Goal: Task Accomplishment & Management: Complete application form

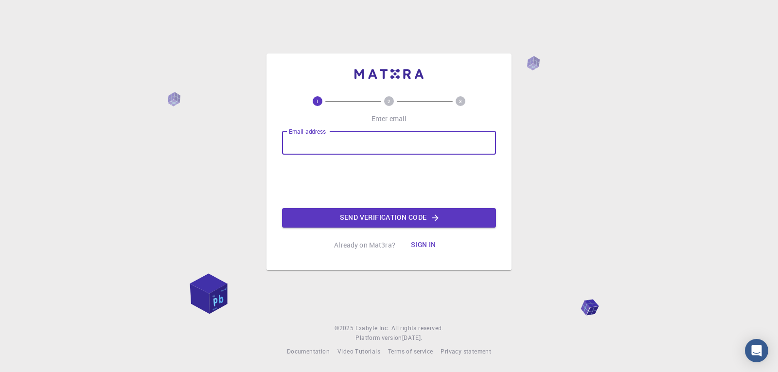
click at [315, 144] on input "Email address" at bounding box center [389, 142] width 214 height 23
type input "[EMAIL_ADDRESS][DOMAIN_NAME]"
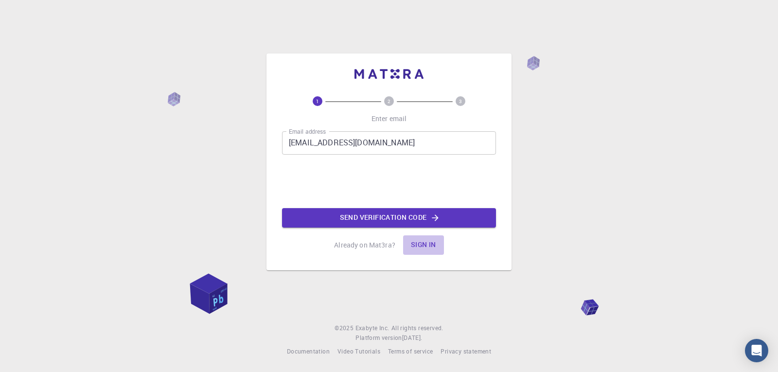
click at [427, 244] on button "Sign in" at bounding box center [423, 244] width 41 height 19
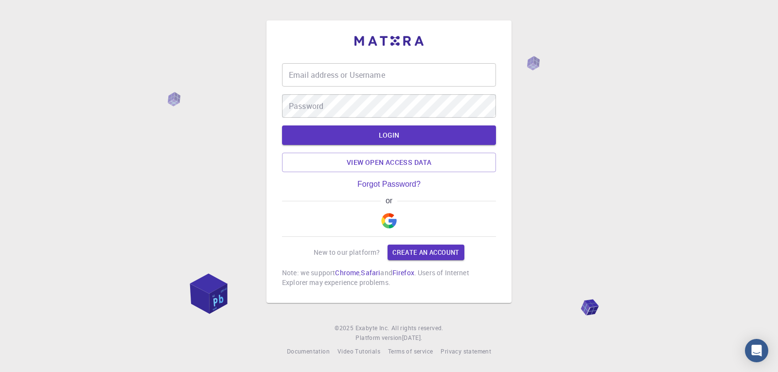
click at [386, 224] on img "button" at bounding box center [389, 221] width 16 height 16
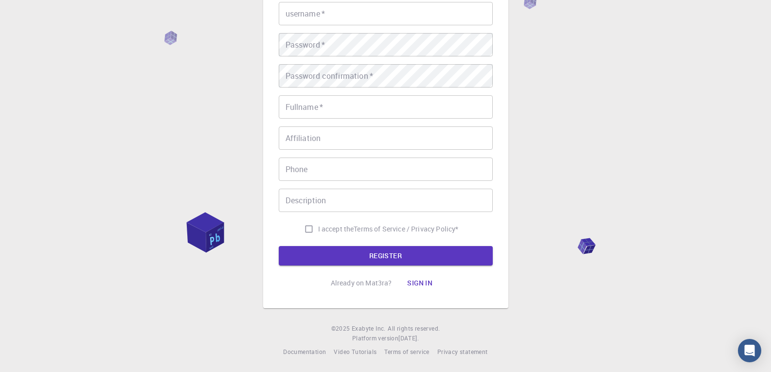
scroll to position [123, 0]
click at [425, 283] on button "Sign in" at bounding box center [419, 282] width 41 height 19
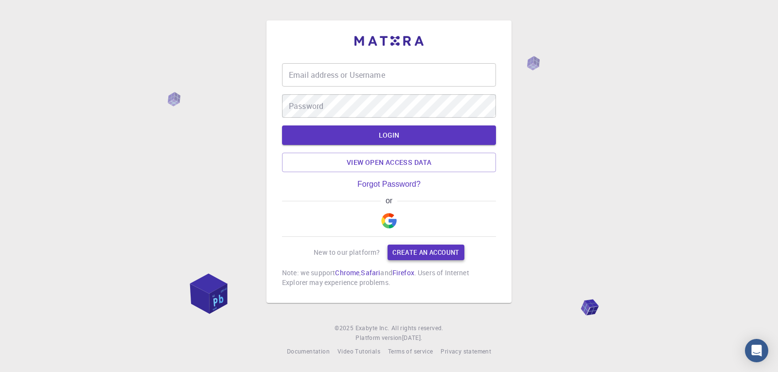
click at [420, 254] on link "Create an account" at bounding box center [426, 253] width 76 height 16
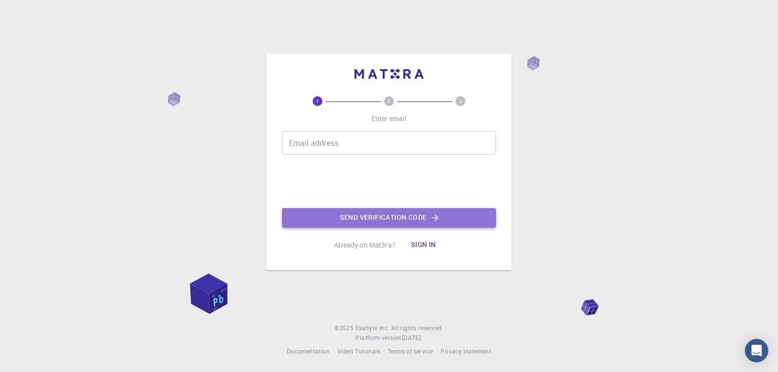
click at [389, 221] on button "Send verification code" at bounding box center [389, 217] width 214 height 19
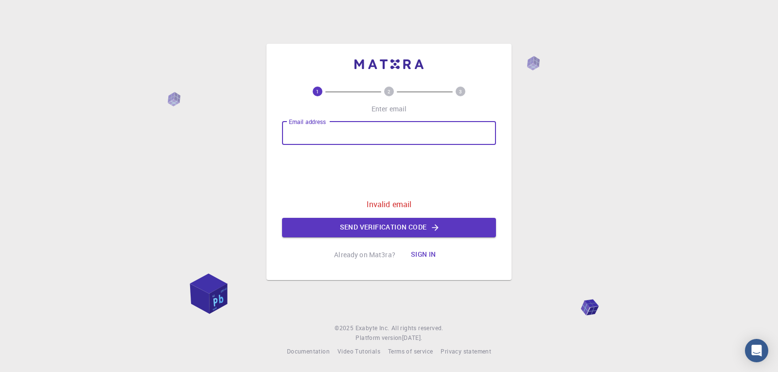
click at [329, 133] on input "Email address" at bounding box center [389, 133] width 214 height 23
type input "nomsambebe02@gmail.com"
click at [378, 222] on button "Send verification code" at bounding box center [389, 227] width 214 height 19
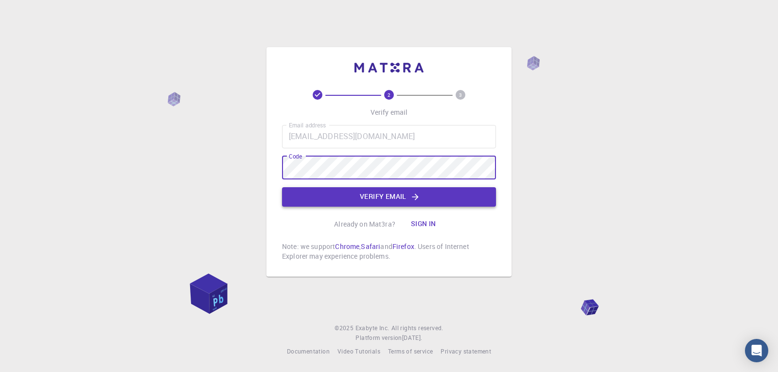
click at [348, 195] on button "Verify email" at bounding box center [389, 196] width 214 height 19
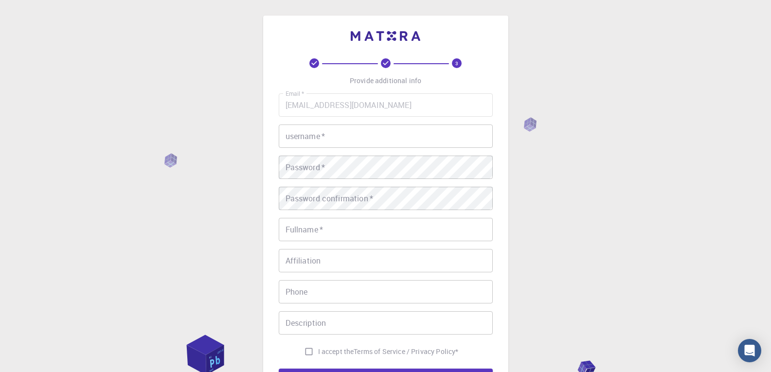
click at [365, 229] on input "Fullname   *" at bounding box center [386, 229] width 214 height 23
click at [314, 137] on input "username   *" at bounding box center [386, 136] width 214 height 23
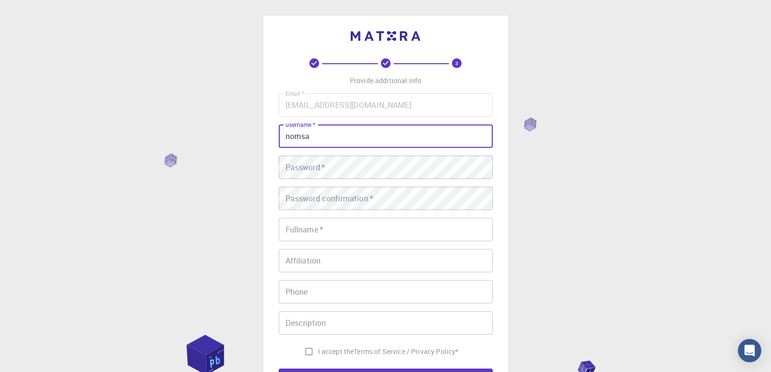
type input "nomsa"
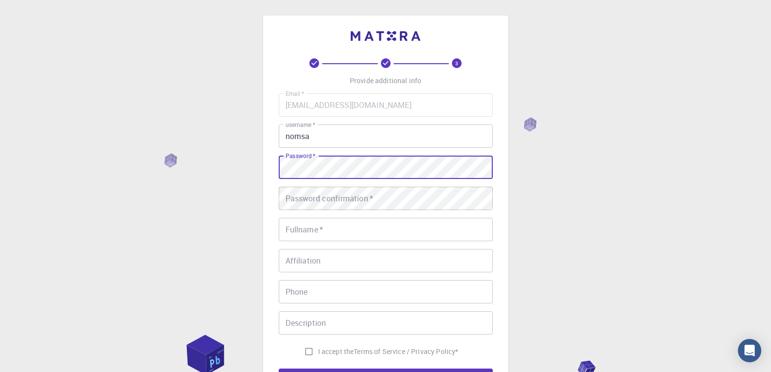
click at [245, 169] on div "3 Provide additional info Email   * nomsambebe02@gmail.com Email   * username  …" at bounding box center [385, 247] width 771 height 495
drag, startPoint x: 289, startPoint y: 180, endPoint x: 255, endPoint y: 200, distance: 39.9
click at [255, 200] on div "3 Provide additional info Email   * nomsambebe02@gmail.com Email   * username  …" at bounding box center [385, 247] width 771 height 495
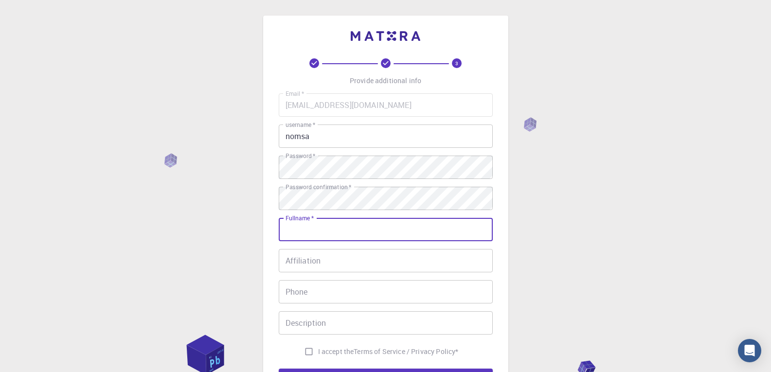
click at [295, 234] on input "Fullname   *" at bounding box center [386, 229] width 214 height 23
type input "Nomsa Mbebe"
click at [330, 261] on input "Affiliation" at bounding box center [386, 260] width 214 height 23
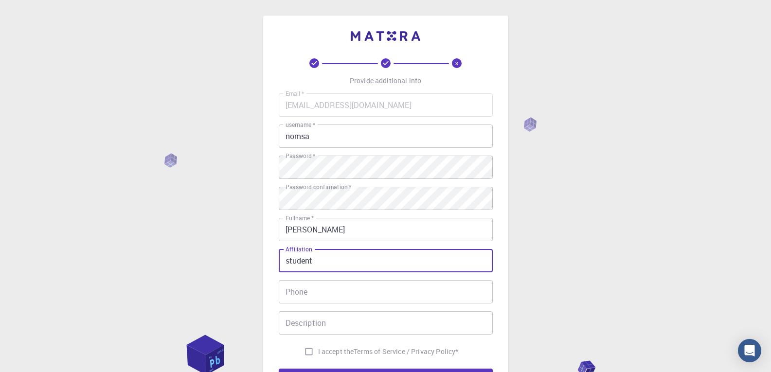
type input "student"
click at [325, 291] on input "Phone" at bounding box center [386, 291] width 214 height 23
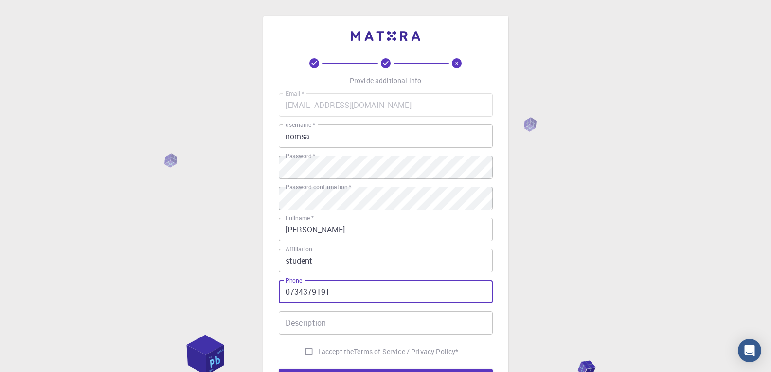
type input "0734379191"
click at [321, 325] on input "Description" at bounding box center [386, 322] width 214 height 23
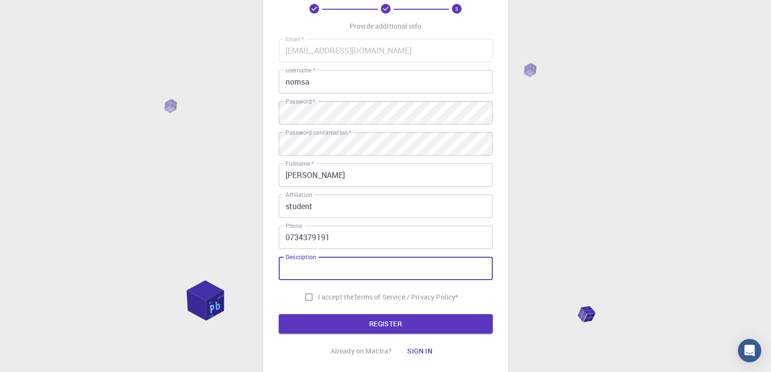
scroll to position [55, 0]
click at [307, 296] on input "I accept the Terms of Service / Privacy Policy *" at bounding box center [309, 297] width 18 height 18
checkbox input "true"
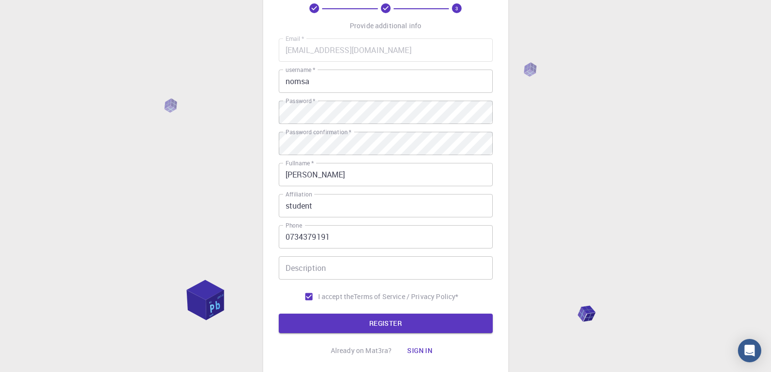
click at [329, 242] on input "0734379191" at bounding box center [386, 236] width 214 height 23
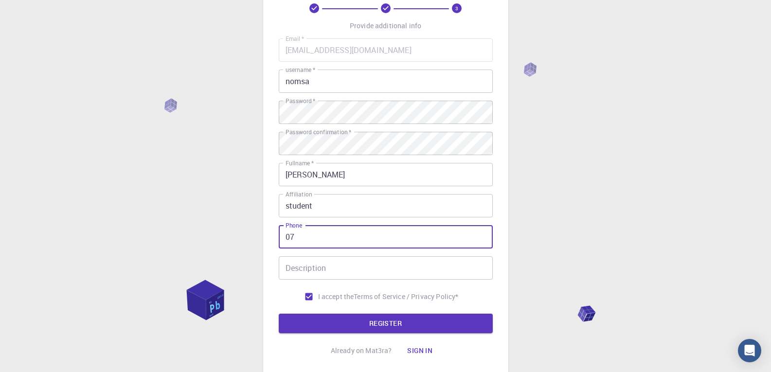
type input "0"
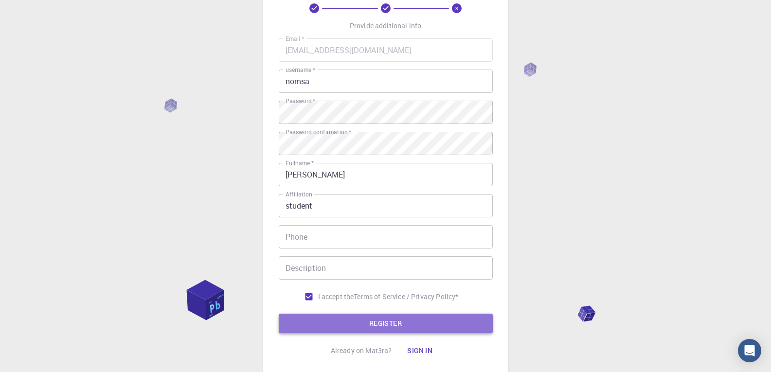
click at [429, 318] on button "REGISTER" at bounding box center [386, 323] width 214 height 19
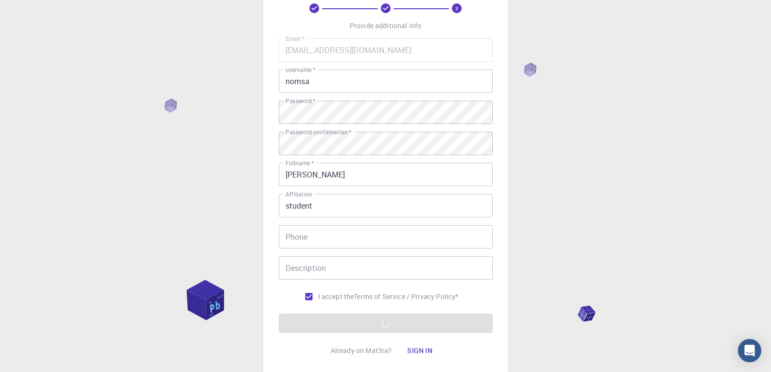
click at [422, 349] on button "Sign in" at bounding box center [419, 350] width 41 height 19
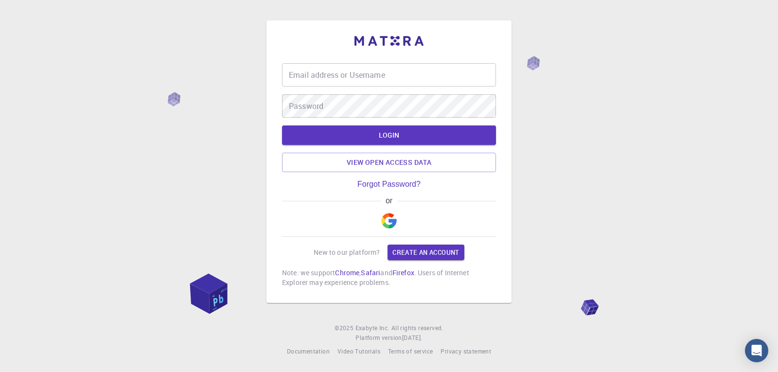
type input "nomsa"
click at [412, 137] on button "LOGIN" at bounding box center [389, 135] width 214 height 19
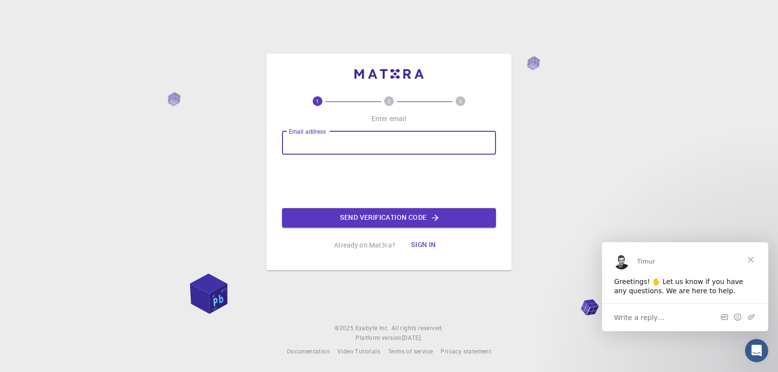
click at [366, 145] on input "Email address" at bounding box center [389, 142] width 214 height 23
type input "nomsa"
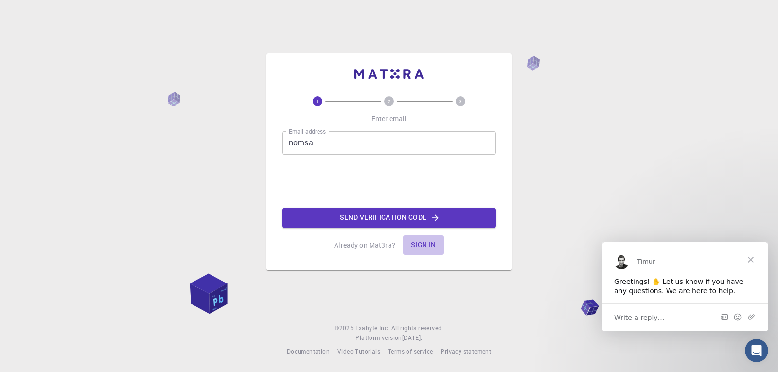
click at [417, 246] on button "Sign in" at bounding box center [423, 244] width 41 height 19
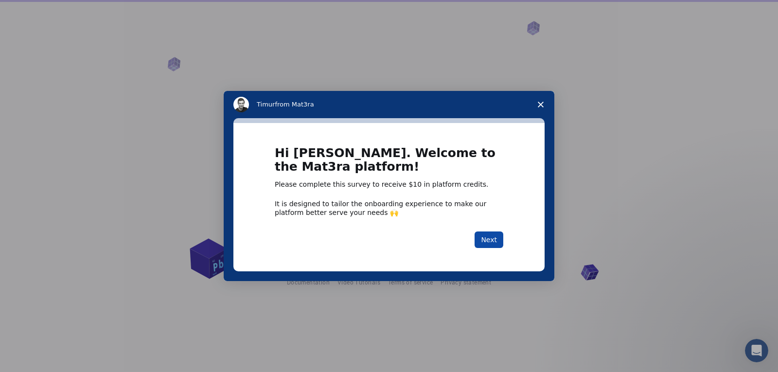
click at [491, 239] on button "Next" at bounding box center [489, 240] width 29 height 17
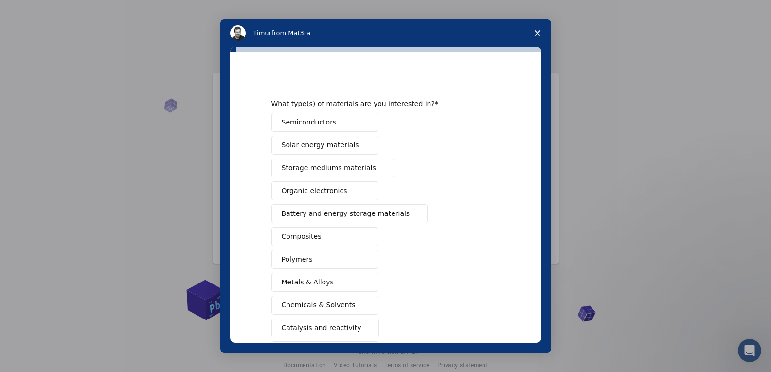
click at [353, 284] on button "Metals & Alloys" at bounding box center [324, 282] width 107 height 19
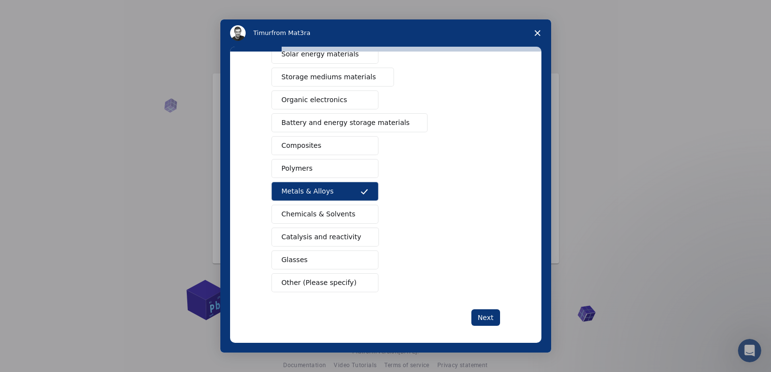
scroll to position [97, 0]
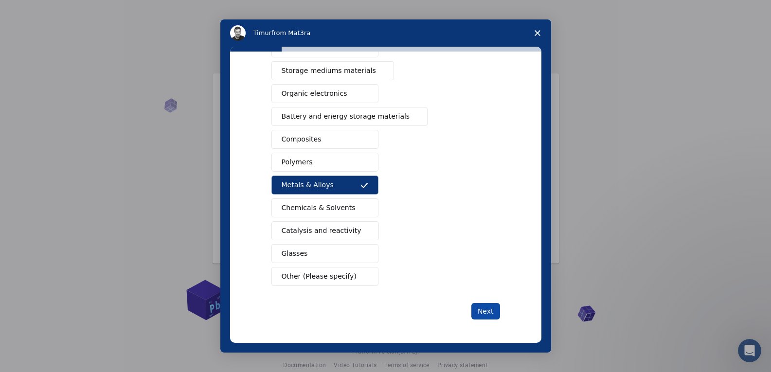
click at [481, 310] on button "Next" at bounding box center [485, 311] width 29 height 17
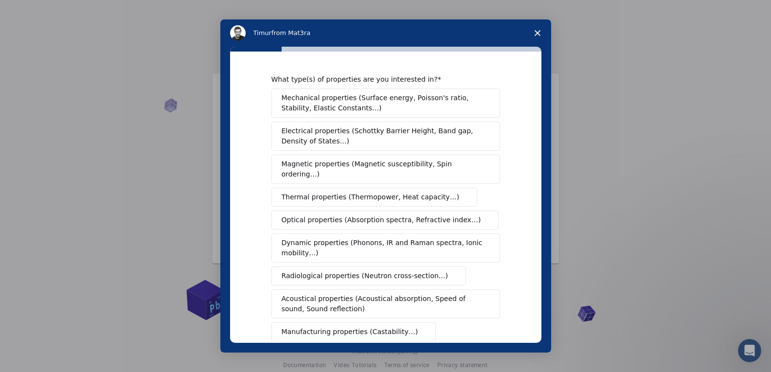
click at [429, 111] on span "Mechanical properties (Surface energy, Poisson's ratio, Stability, Elastic Cons…" at bounding box center [383, 103] width 203 height 20
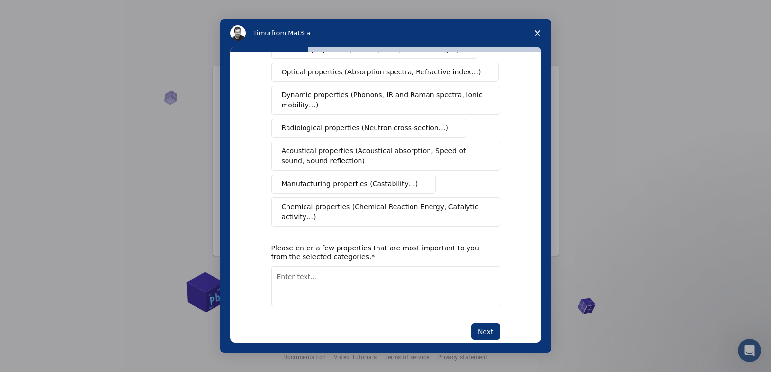
scroll to position [14, 0]
click at [485, 324] on button "Next" at bounding box center [485, 332] width 29 height 17
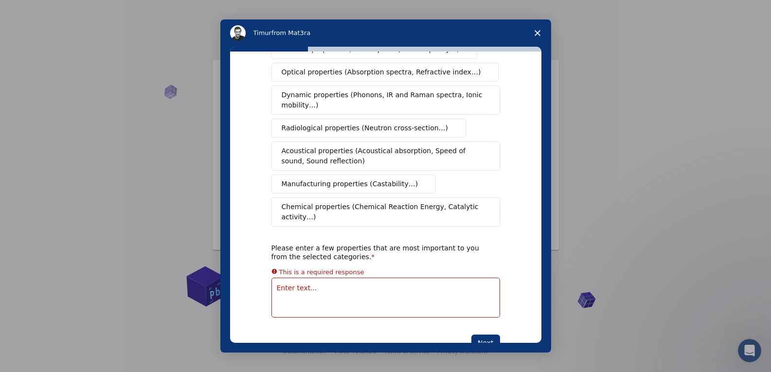
click at [317, 285] on textarea "Enter text..." at bounding box center [385, 298] width 229 height 40
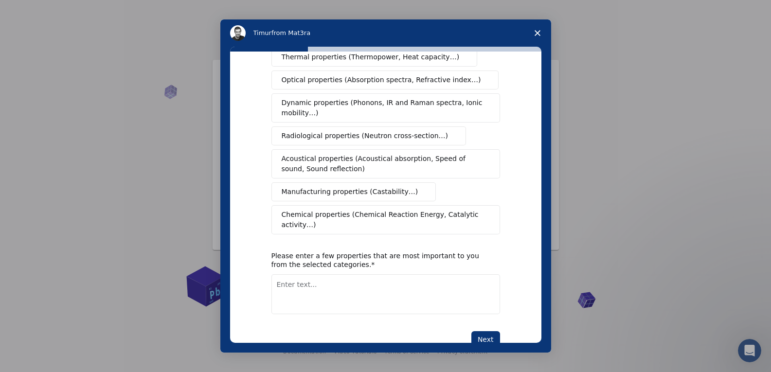
scroll to position [148, 0]
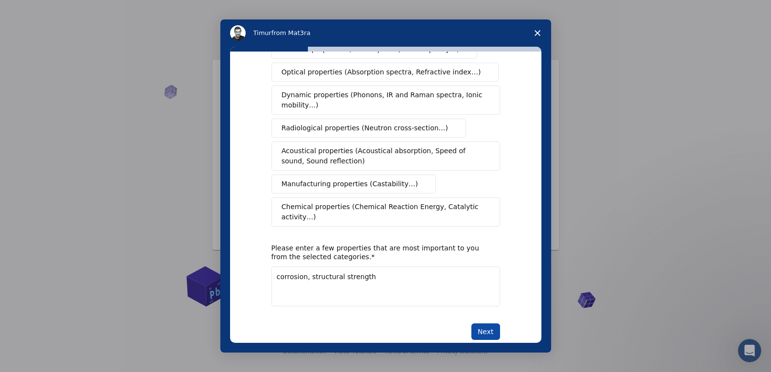
type textarea "corrosion, structural strength"
click at [484, 324] on button "Next" at bounding box center [485, 332] width 29 height 17
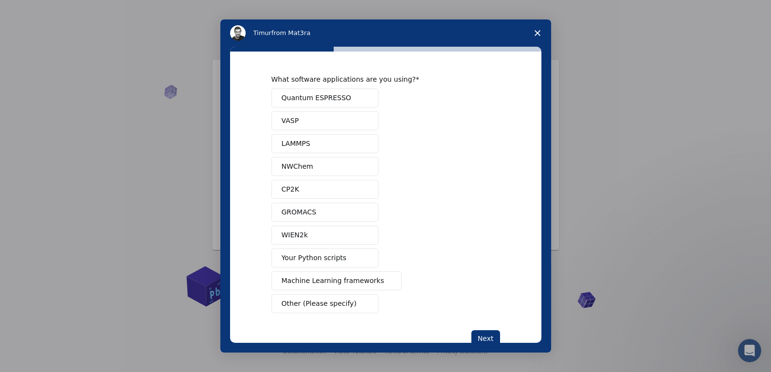
click at [336, 258] on span "Your Python scripts" at bounding box center [314, 258] width 65 height 10
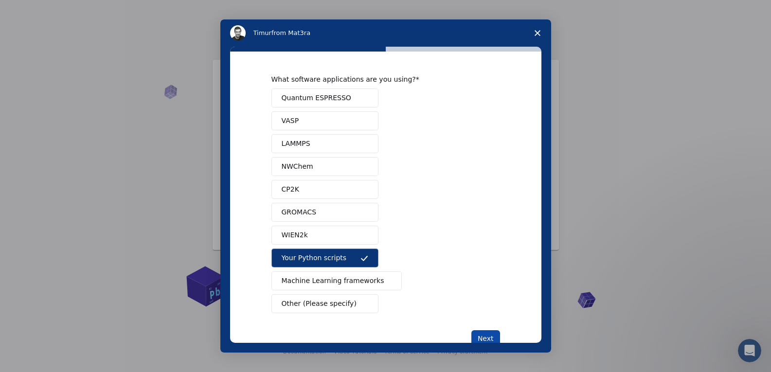
click at [484, 335] on button "Next" at bounding box center [485, 338] width 29 height 17
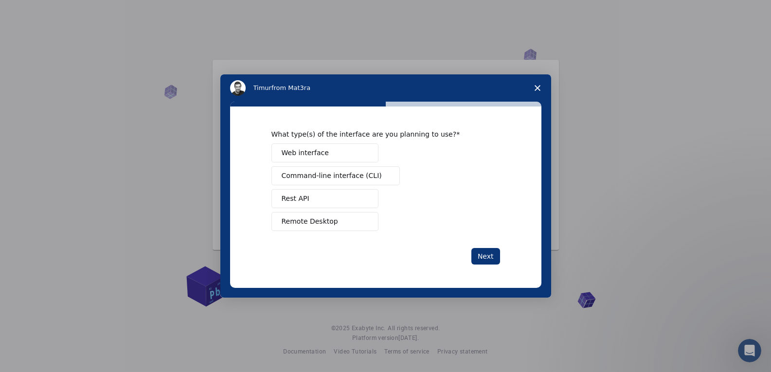
click at [319, 154] on span "Web interface" at bounding box center [305, 153] width 47 height 10
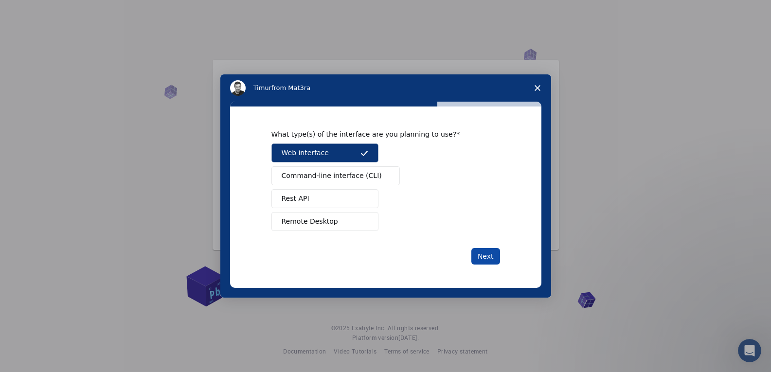
click at [493, 259] on button "Next" at bounding box center [485, 256] width 29 height 17
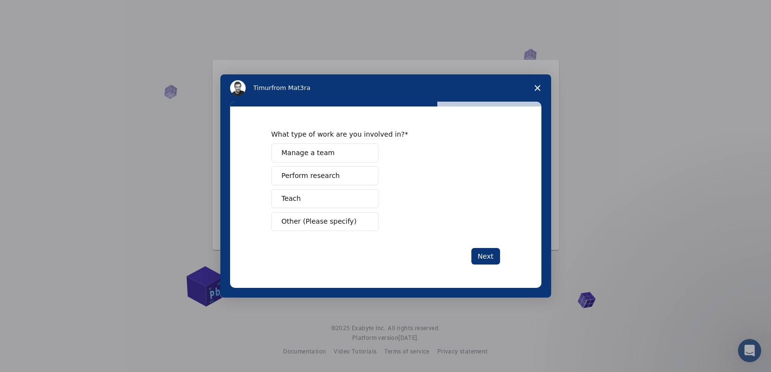
click at [306, 225] on span "Other (Please specify)" at bounding box center [319, 222] width 75 height 10
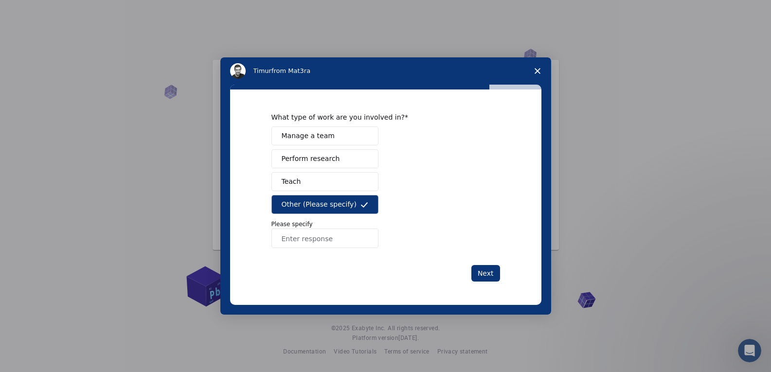
click at [295, 245] on input "Enter response" at bounding box center [324, 238] width 107 height 19
type input "design of structures"
click at [483, 274] on button "Next" at bounding box center [485, 273] width 29 height 17
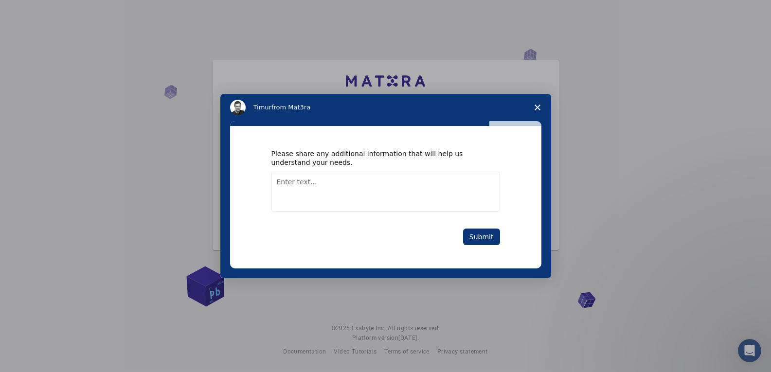
click at [274, 185] on textarea "Enter text..." at bounding box center [385, 192] width 229 height 40
click at [399, 186] on textarea "so i want to come up with a design for aworkshop" at bounding box center [385, 192] width 229 height 40
click at [433, 183] on textarea "so i want to come up with a design for a workshop" at bounding box center [385, 192] width 229 height 40
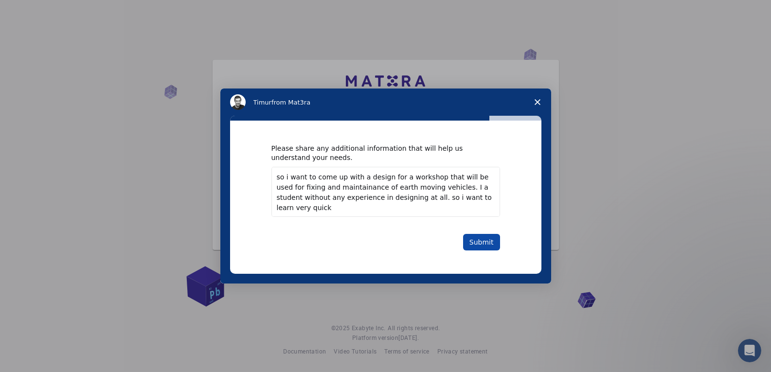
type textarea "so i want to come up with a design for a workshop that will be used for fixing …"
click at [484, 246] on button "Submit" at bounding box center [481, 242] width 37 height 17
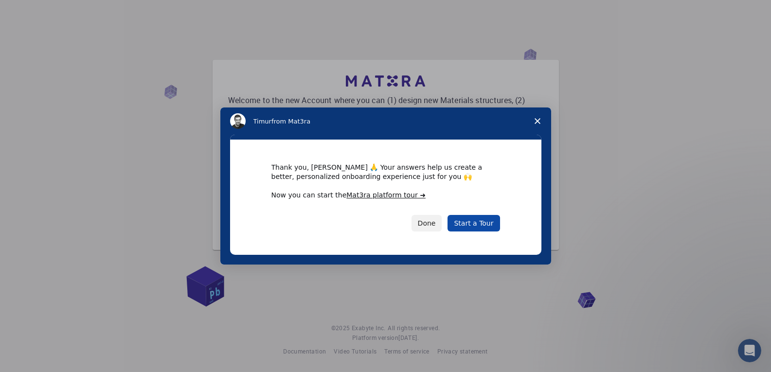
click at [478, 225] on link "Start a Tour" at bounding box center [474, 223] width 52 height 17
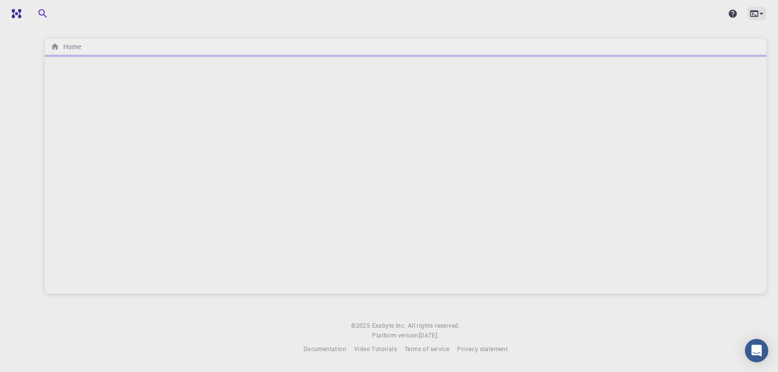
click at [762, 14] on icon at bounding box center [762, 14] width 4 height 2
click at [726, 107] on div at bounding box center [389, 186] width 778 height 372
click at [758, 352] on icon "Open Intercom Messenger" at bounding box center [756, 350] width 11 height 13
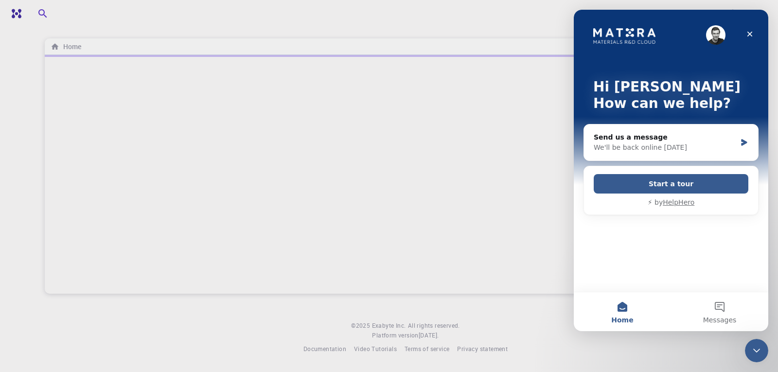
click at [615, 268] on div "Hi [PERSON_NAME] How can we help? Send us a message We'll be back online [DATE]…" at bounding box center [671, 151] width 195 height 282
drag, startPoint x: 615, startPoint y: 268, endPoint x: 545, endPoint y: 234, distance: 77.2
click at [574, 234] on html "Hi [PERSON_NAME] How can we help? Send us a message We'll be back online [DATE]…" at bounding box center [671, 171] width 195 height 322
click at [532, 226] on div at bounding box center [406, 174] width 722 height 239
click at [749, 30] on icon "Close" at bounding box center [750, 34] width 8 height 8
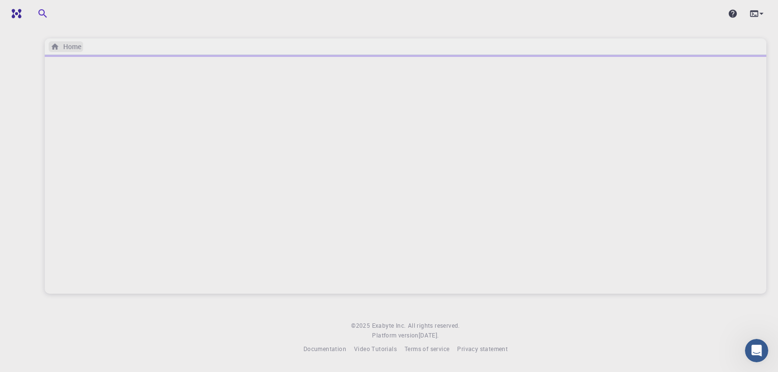
click at [66, 49] on h6 "Home" at bounding box center [70, 46] width 22 height 11
